Goal: Check status

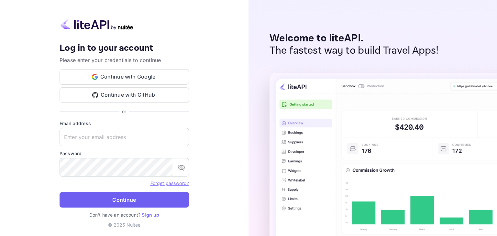
type input "[EMAIL_ADDRESS][DOMAIN_NAME]"
click at [114, 198] on button "Continue" at bounding box center [124, 200] width 129 height 16
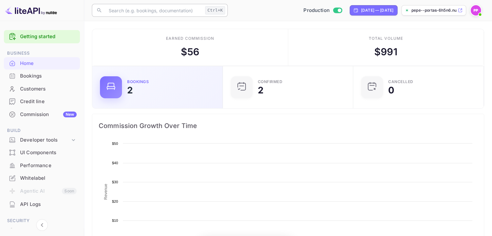
click at [134, 10] on input "text" at bounding box center [154, 10] width 98 height 13
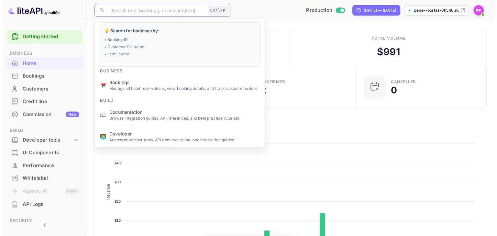
scroll to position [101, 121]
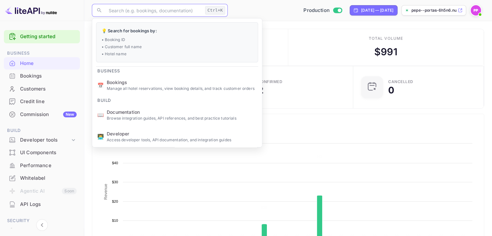
paste input "5462125"
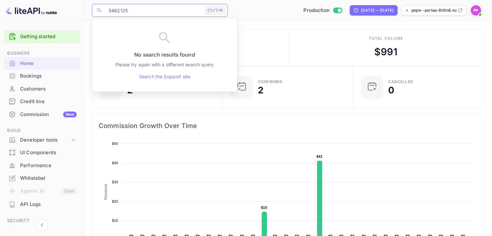
type input "5462125"
drag, startPoint x: 125, startPoint y: 8, endPoint x: 100, endPoint y: 7, distance: 24.9
click at [100, 7] on div "​ 5462125 Ctrl+K ​" at bounding box center [160, 10] width 136 height 13
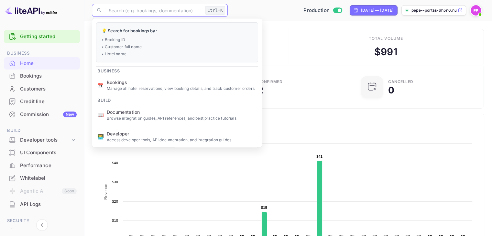
click at [122, 7] on input "text" at bounding box center [154, 10] width 98 height 13
paste input "5462125"
type input "5462125"
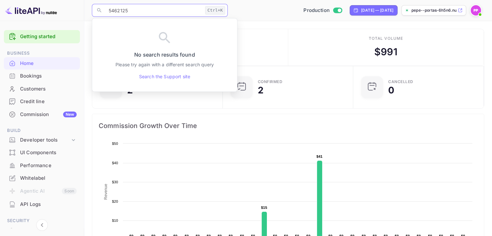
drag, startPoint x: 132, startPoint y: 11, endPoint x: 67, endPoint y: 10, distance: 64.7
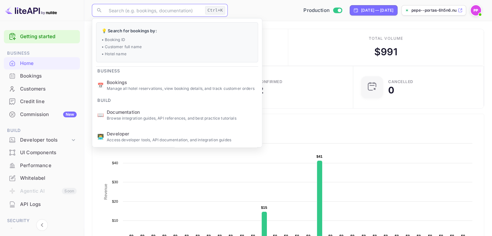
click at [299, 42] on div "Total volume $ 991" at bounding box center [386, 47] width 196 height 37
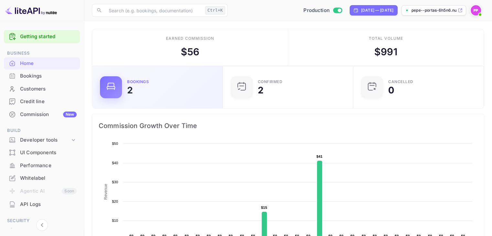
click at [140, 85] on div "Bookings 2" at bounding box center [171, 87] width 88 height 15
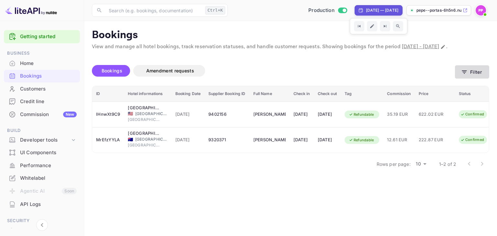
click at [466, 77] on button "Filter" at bounding box center [472, 71] width 34 height 13
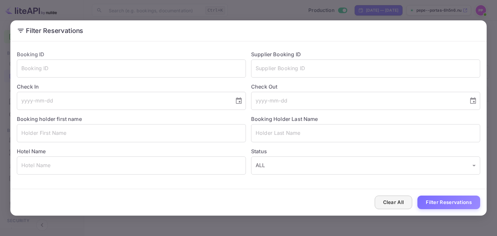
click at [393, 206] on button "Clear All" at bounding box center [394, 203] width 38 height 14
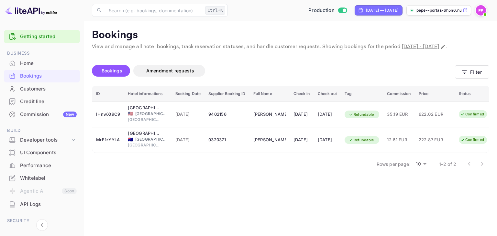
click at [407, 47] on span "[DATE] - [DATE]" at bounding box center [420, 46] width 37 height 7
click at [370, 11] on div "[DATE] — [DATE]" at bounding box center [382, 10] width 32 height 6
select select "7"
select select "2025"
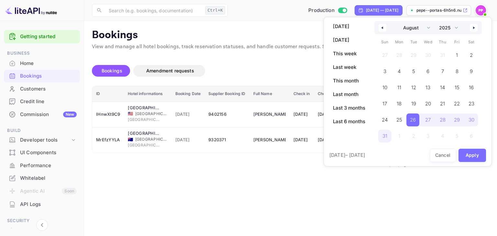
click at [378, 29] on div "January February March April May June July August September October November [D…" at bounding box center [427, 27] width 107 height 13
click at [380, 28] on button "button" at bounding box center [382, 28] width 8 height 8
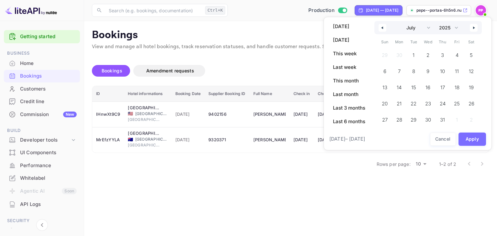
click at [380, 28] on button "button" at bounding box center [382, 28] width 8 height 8
click at [380, 27] on icon "button" at bounding box center [381, 28] width 3 height 3
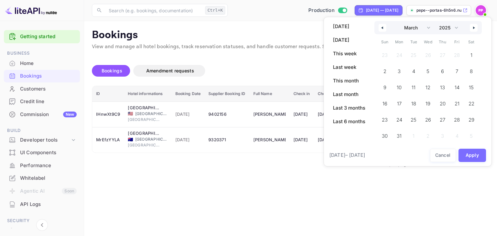
click at [380, 27] on icon "button" at bounding box center [381, 28] width 3 height 3
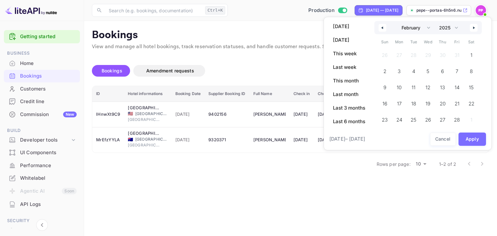
click at [380, 27] on icon "button" at bounding box center [381, 28] width 3 height 3
select select "11"
select select "2024"
click at [380, 27] on icon "button" at bounding box center [381, 28] width 3 height 3
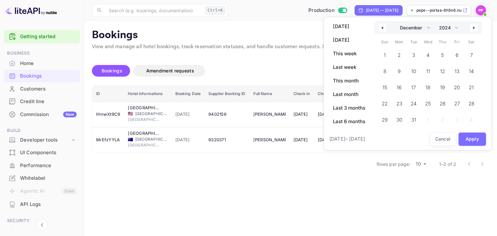
select select "10"
click at [387, 88] on span "10" at bounding box center [384, 87] width 15 height 13
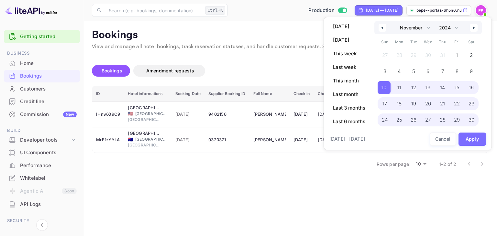
click at [471, 121] on span "30" at bounding box center [471, 120] width 6 height 12
click at [472, 143] on button "Apply" at bounding box center [472, 139] width 28 height 13
